Goal: Check status: Check status

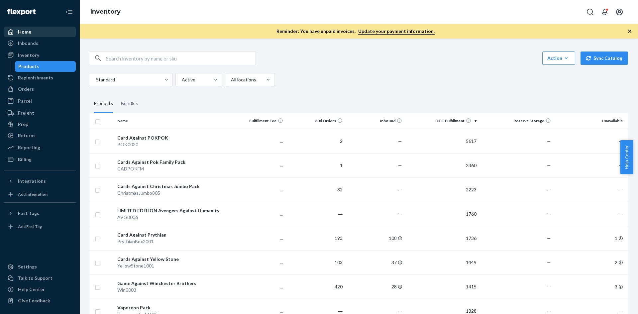
click at [66, 30] on div "Home" at bounding box center [40, 31] width 70 height 9
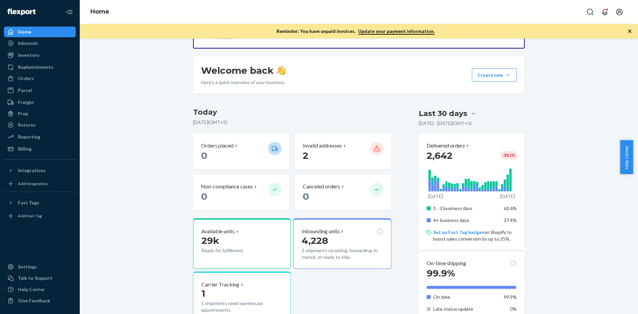
scroll to position [66, 0]
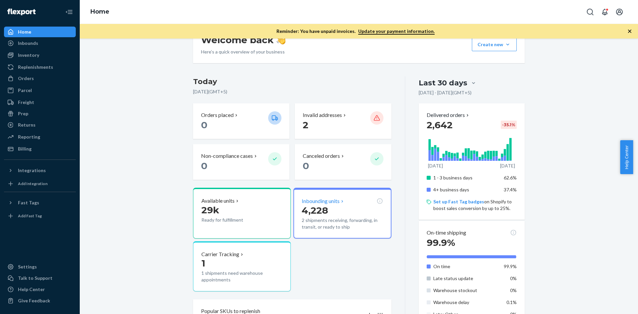
click at [347, 216] on div "4,228 2 shipments receiving, forwarding, in transit, or ready to ship" at bounding box center [342, 217] width 81 height 27
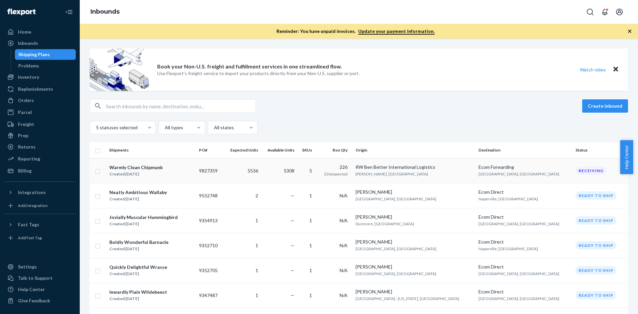
click at [190, 175] on div "Warmly Clean Chipmunk Created [DATE]" at bounding box center [151, 171] width 85 height 14
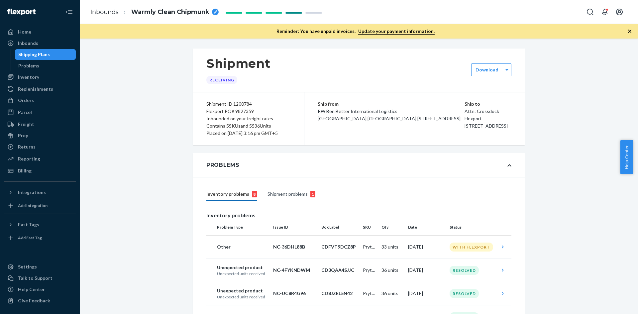
scroll to position [100, 0]
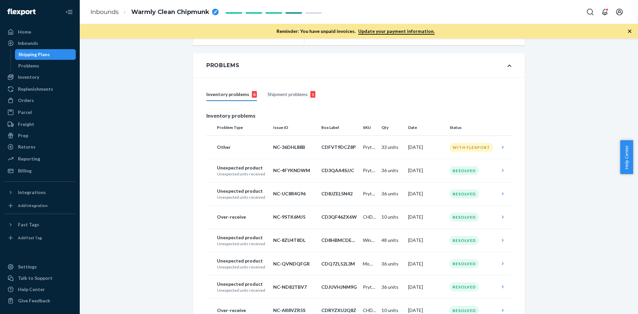
click at [295, 100] on div "Shipment problems 1" at bounding box center [292, 94] width 48 height 13
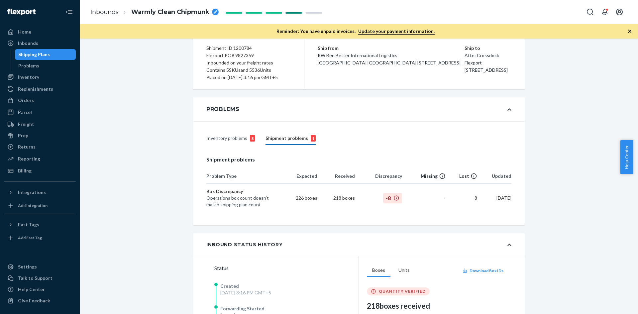
scroll to position [0, 0]
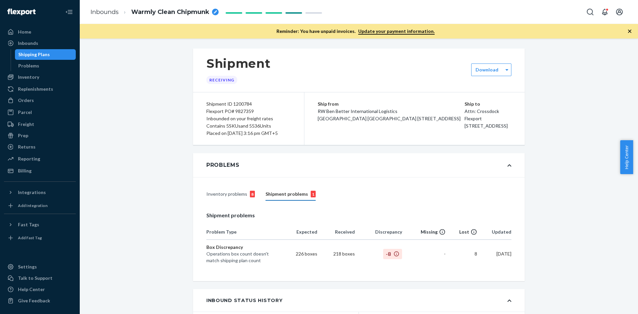
click at [229, 197] on div "Inventory problems 8" at bounding box center [230, 194] width 49 height 13
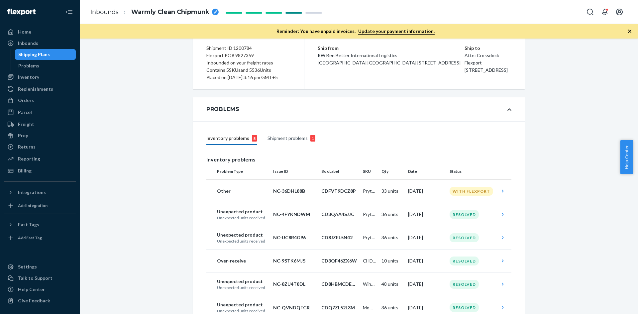
scroll to position [133, 0]
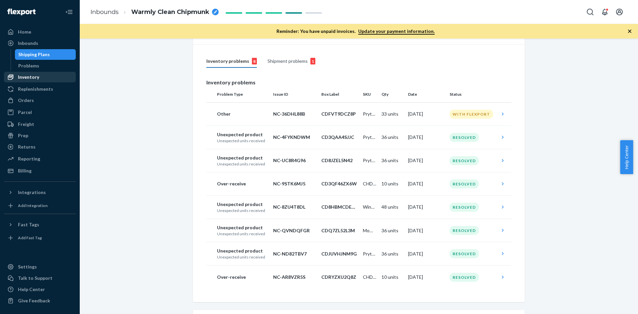
drag, startPoint x: 58, startPoint y: 77, endPoint x: 70, endPoint y: 77, distance: 13.0
click at [58, 77] on div "Inventory" at bounding box center [40, 76] width 70 height 9
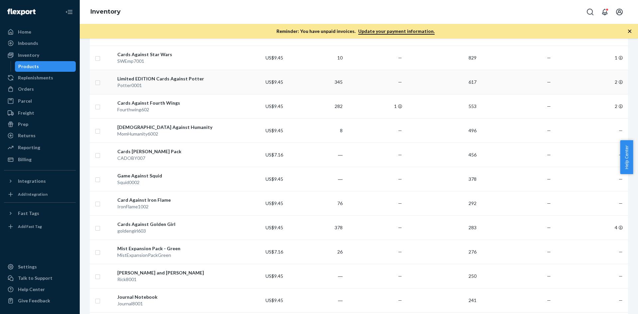
scroll to position [463, 0]
